Goal: Information Seeking & Learning: Learn about a topic

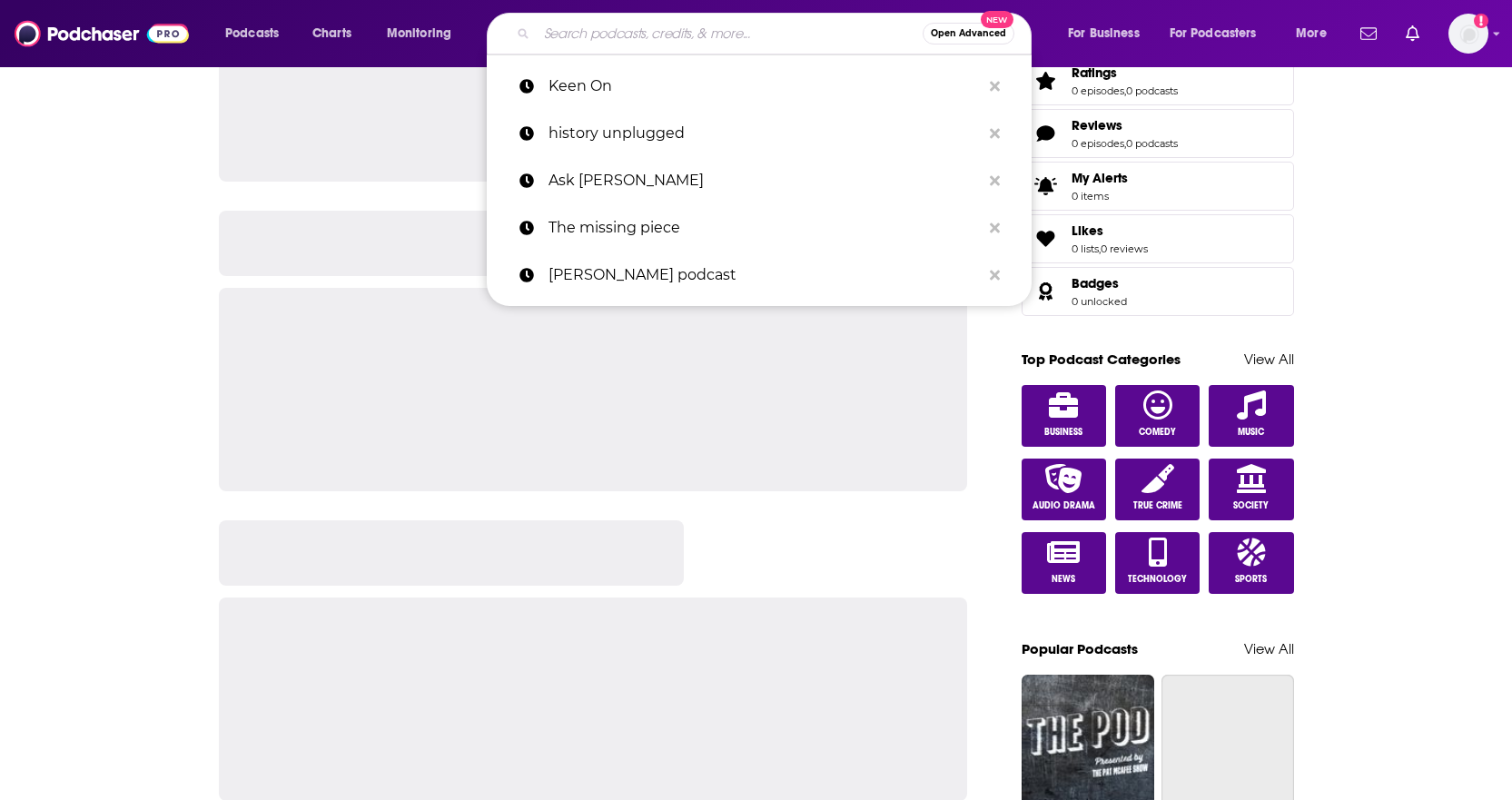
click at [663, 24] on input "Search podcasts, credits, & more..." at bounding box center [729, 34] width 386 height 29
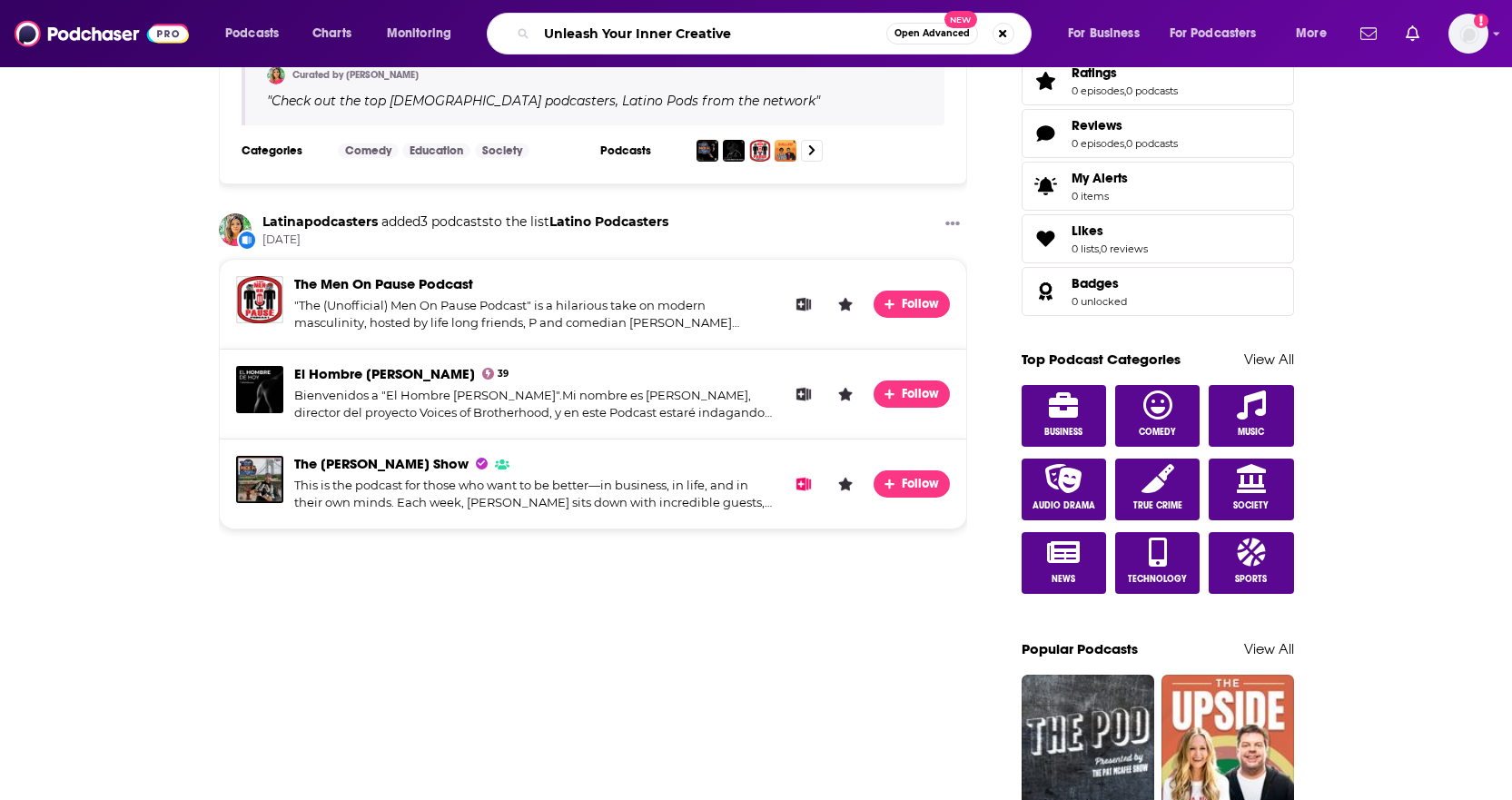
type input "Unleash Your Inner Creative"
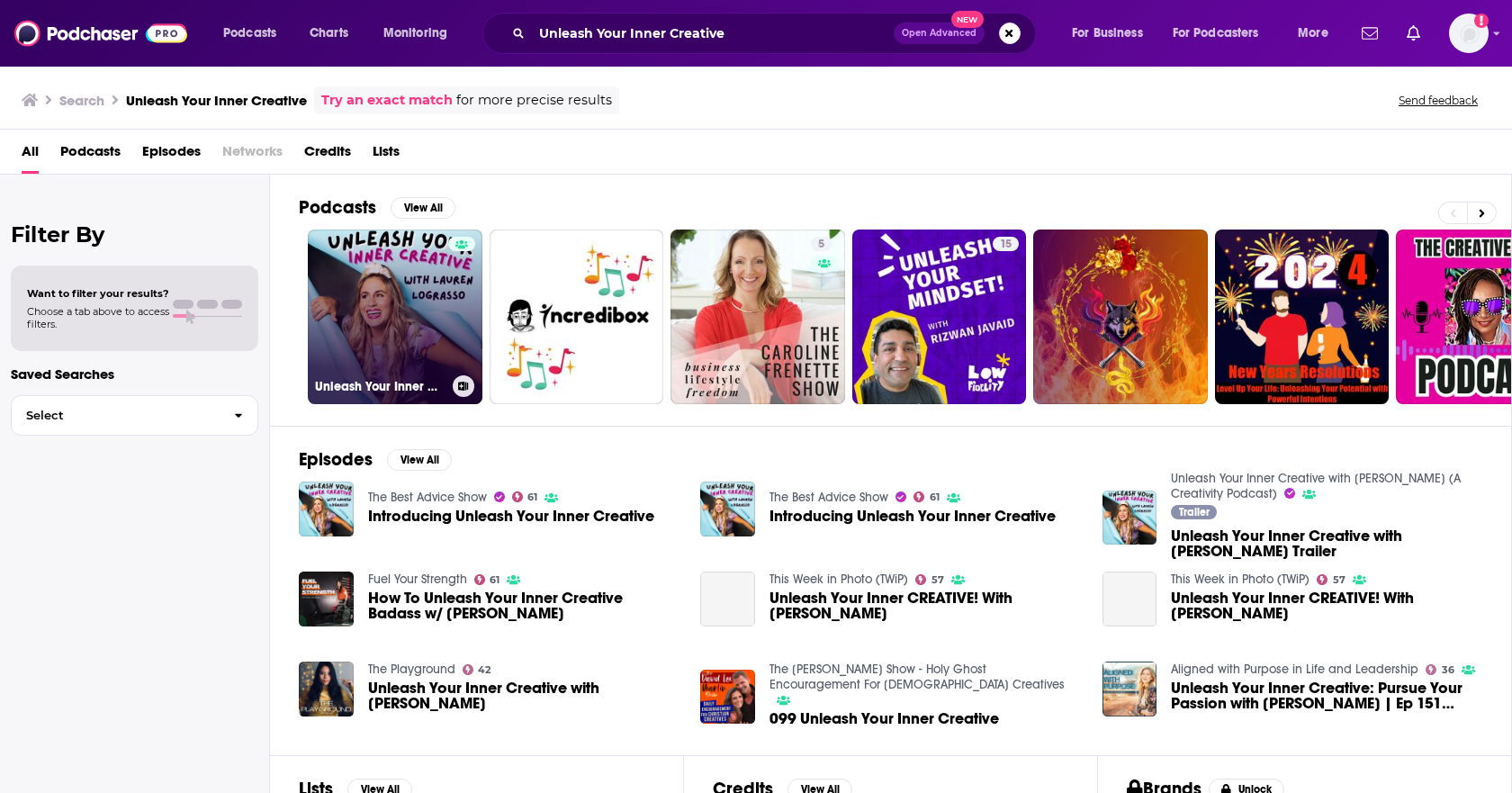
click at [397, 312] on link "Unleash Your Inner Creative with [PERSON_NAME] (A Creativity Podcast)" at bounding box center [395, 316] width 174 height 174
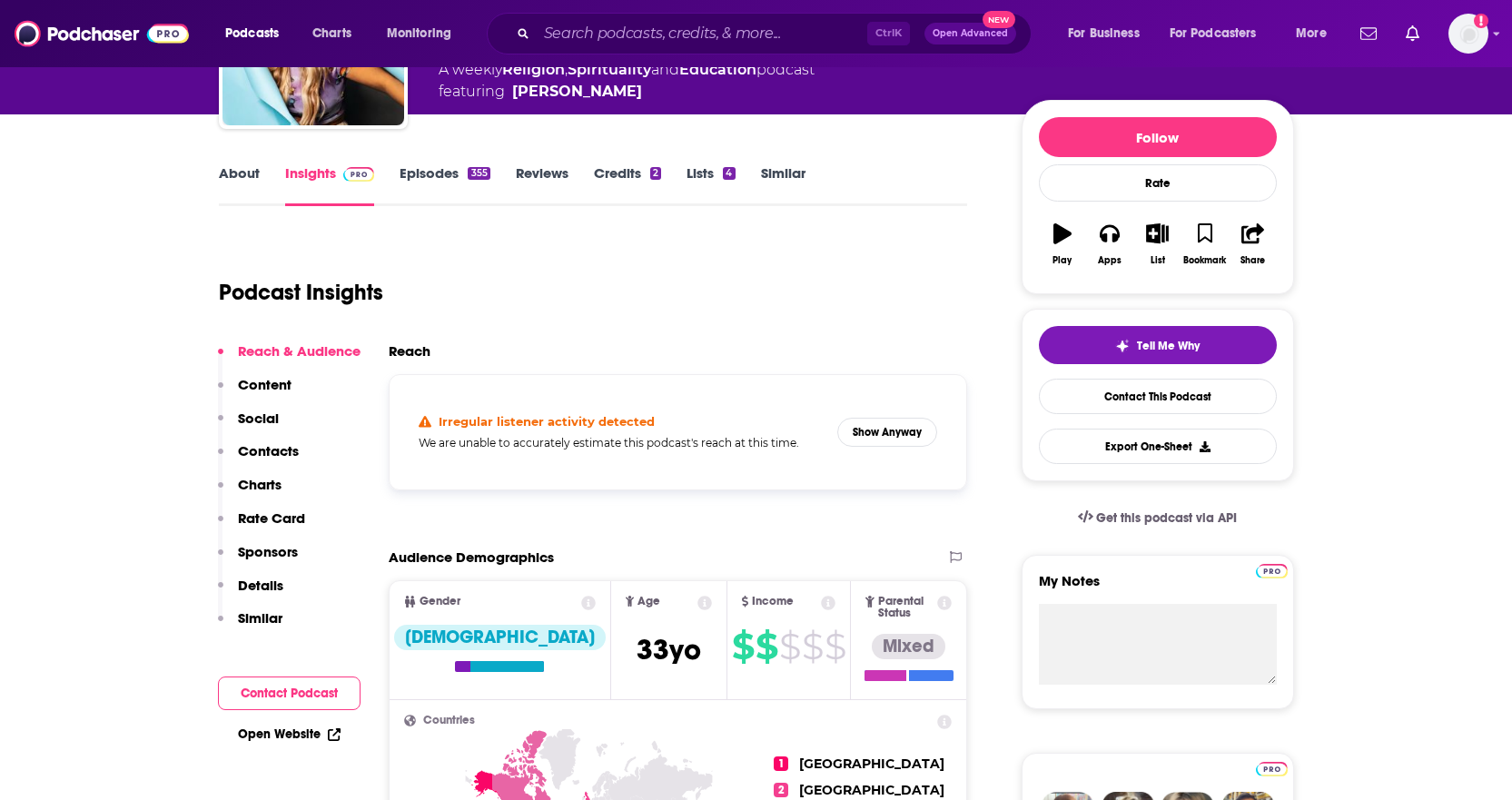
scroll to position [218, 0]
